Goal: Navigation & Orientation: Find specific page/section

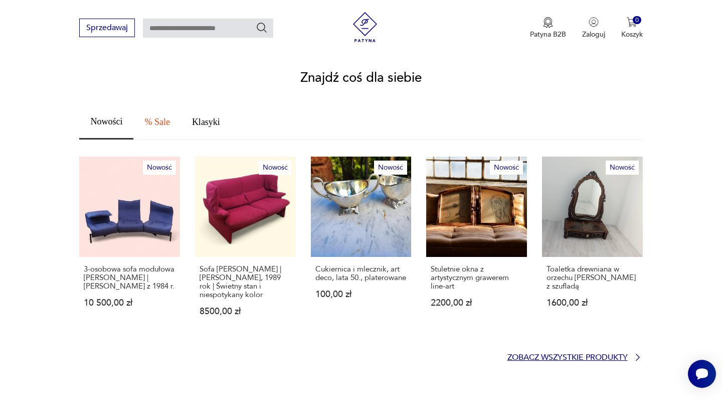
click at [599, 354] on p "Zobacz wszystkie produkty" at bounding box center [568, 357] width 120 height 7
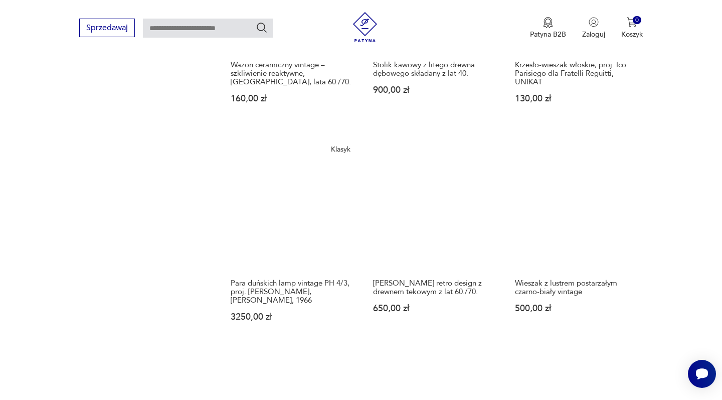
scroll to position [840, 0]
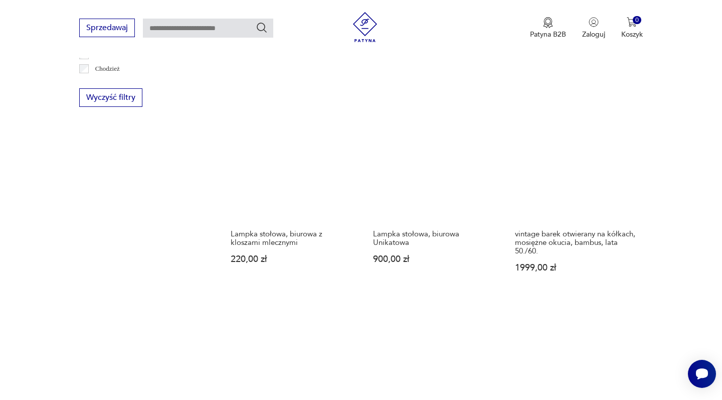
scroll to position [1041, 0]
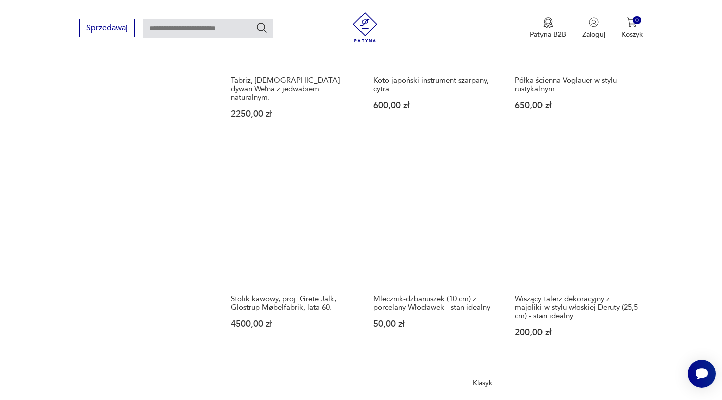
scroll to position [816, 0]
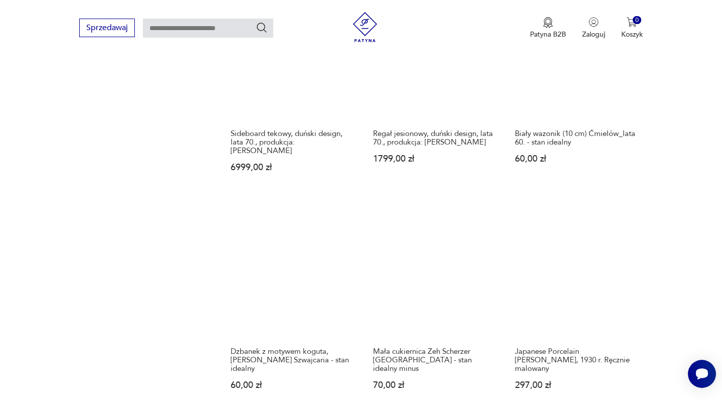
scroll to position [990, 0]
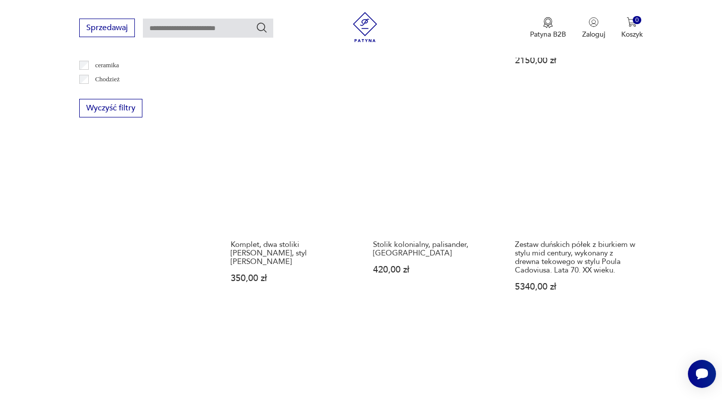
scroll to position [787, 0]
